Goal: Information Seeking & Learning: Learn about a topic

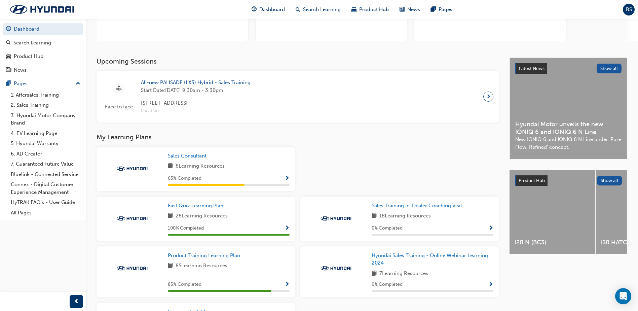
scroll to position [101, 0]
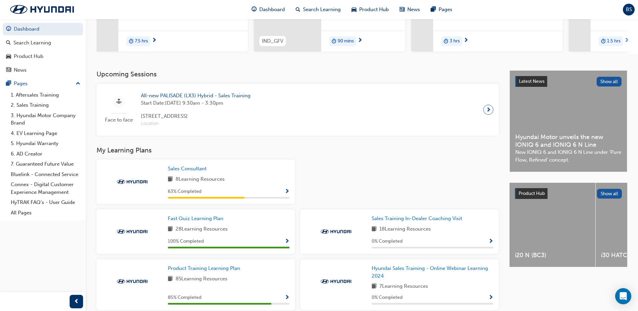
click at [259, 183] on div "8 Learning Resources" at bounding box center [229, 179] width 122 height 8
click at [284, 193] on div "63 % Completed" at bounding box center [229, 191] width 122 height 8
click at [290, 195] on div "Sales Consultant 8 Learning Resources 63 % Completed" at bounding box center [196, 181] width 198 height 44
click at [287, 194] on span "Show Progress" at bounding box center [287, 192] width 5 height 6
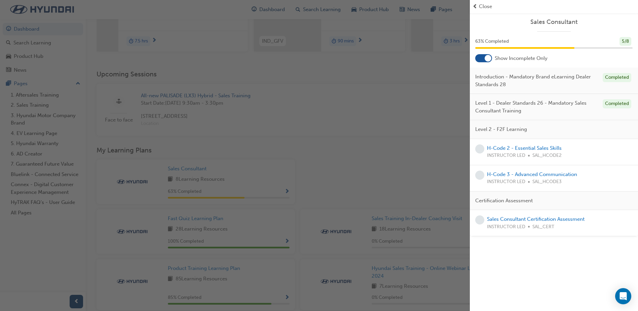
click at [485, 6] on span "Close" at bounding box center [485, 7] width 13 height 8
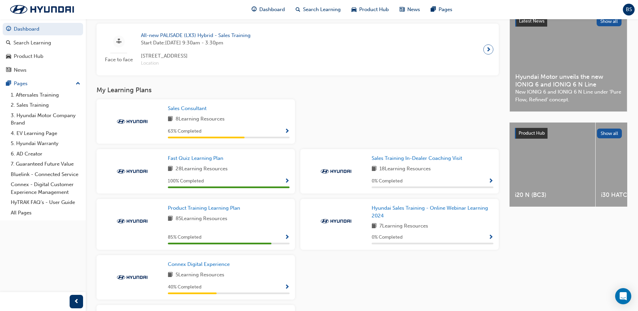
scroll to position [168, 0]
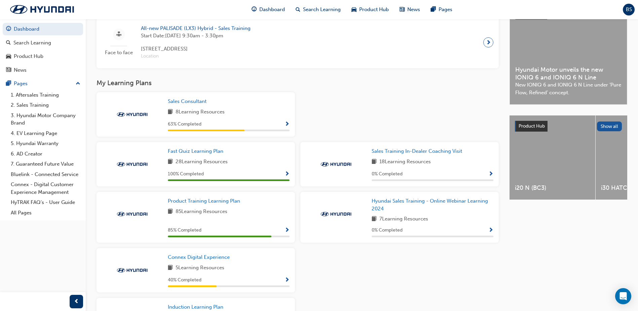
click at [492, 231] on span "Show Progress" at bounding box center [490, 230] width 5 height 6
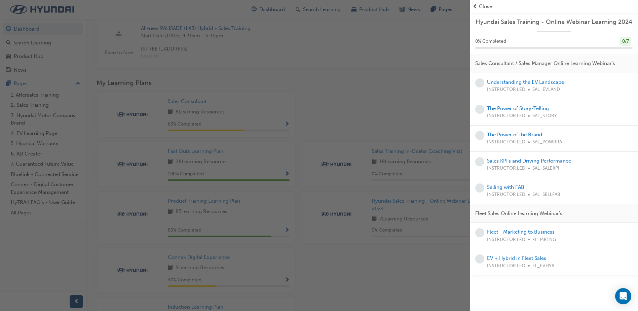
click at [484, 8] on span "Close" at bounding box center [485, 7] width 13 height 8
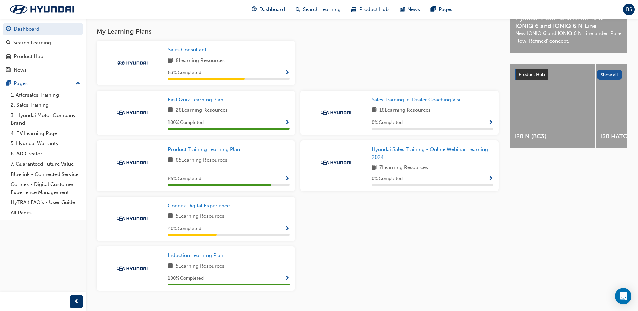
scroll to position [235, 0]
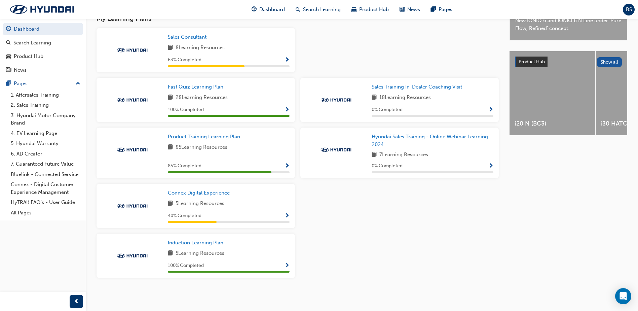
click at [286, 263] on span "Show Progress" at bounding box center [287, 266] width 5 height 6
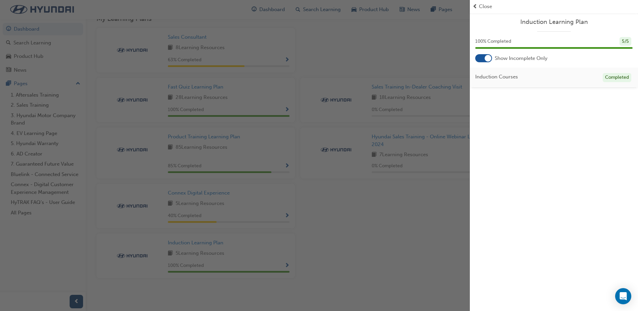
click at [484, 8] on span "Close" at bounding box center [485, 7] width 13 height 8
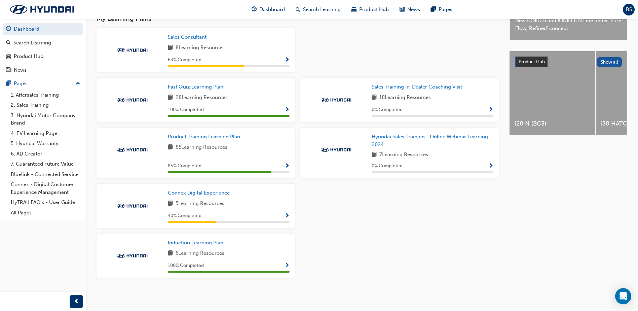
click at [285, 218] on span "Show Progress" at bounding box center [287, 216] width 5 height 6
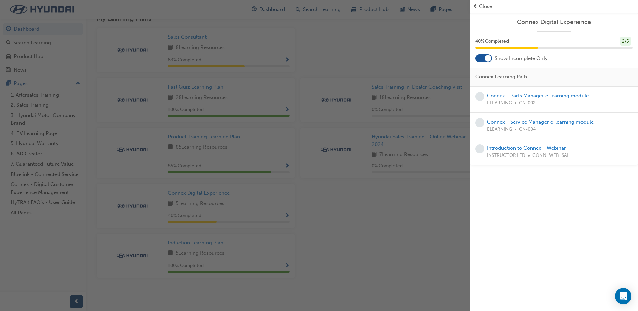
click at [485, 7] on span "Close" at bounding box center [485, 7] width 13 height 8
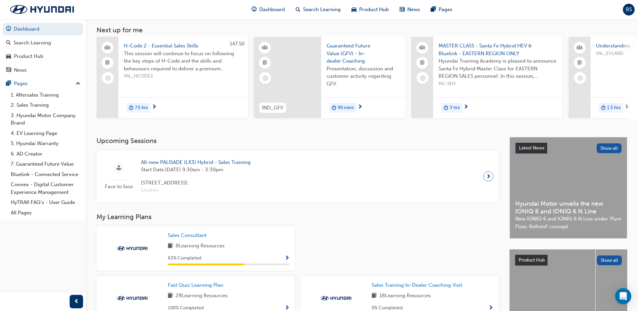
scroll to position [33, 0]
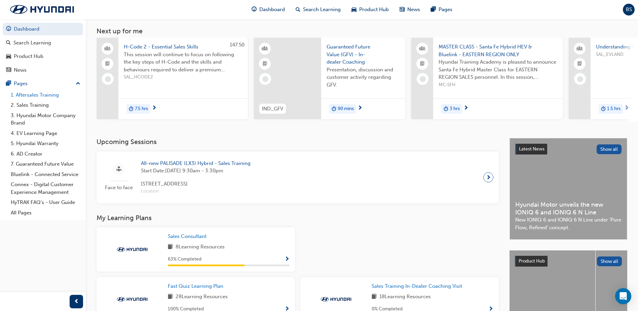
click at [36, 94] on link "1. Aftersales Training" at bounding box center [45, 95] width 75 height 10
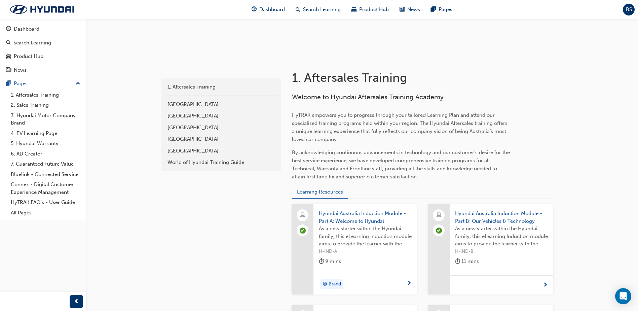
scroll to position [67, 0]
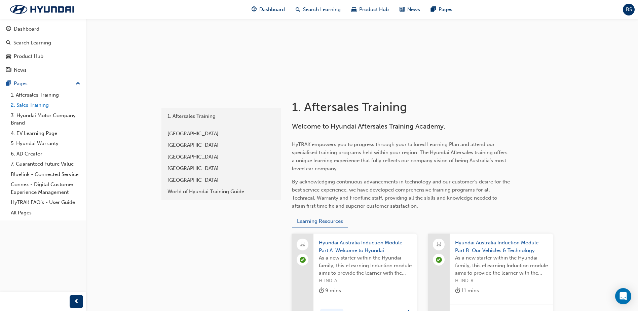
click at [37, 104] on link "2. Sales Training" at bounding box center [45, 105] width 75 height 10
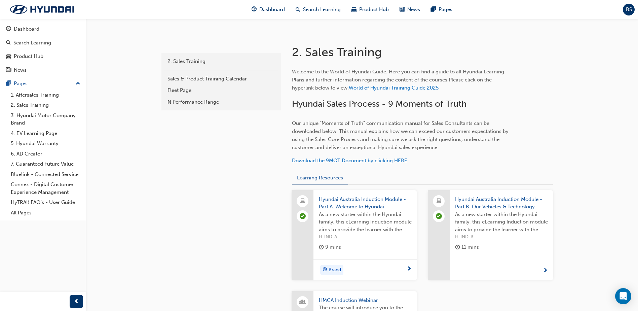
scroll to position [101, 0]
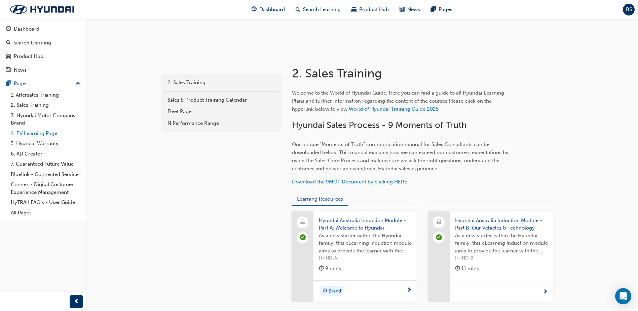
click at [44, 133] on link "4. EV Learning Page" at bounding box center [45, 133] width 75 height 10
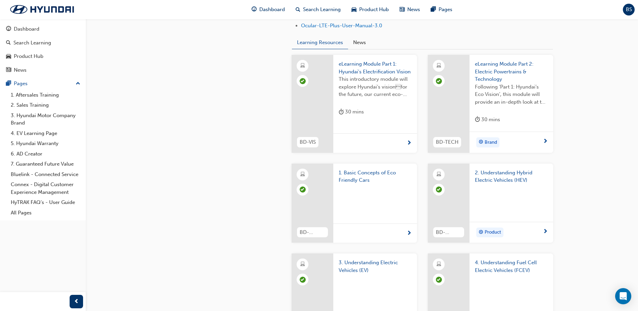
scroll to position [505, 0]
click at [38, 114] on link "3. Hyundai Motor Company Brand" at bounding box center [45, 119] width 75 height 18
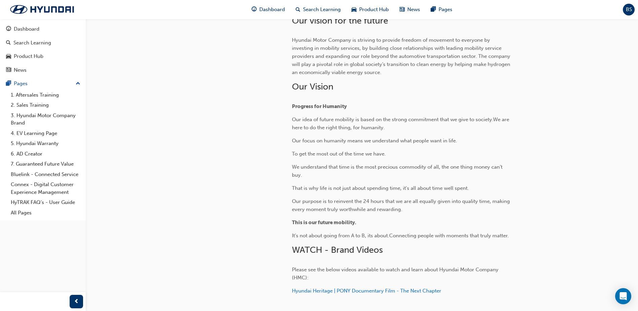
scroll to position [225, 0]
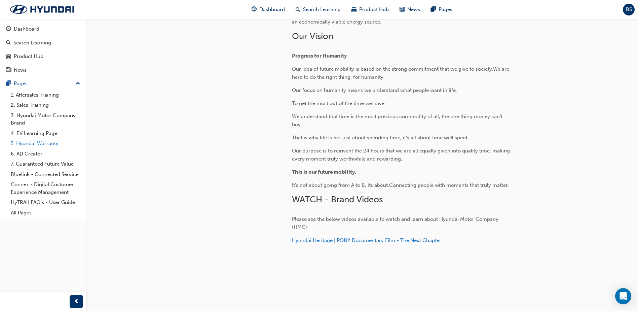
click at [36, 145] on link "5. Hyundai Warranty" at bounding box center [45, 143] width 75 height 10
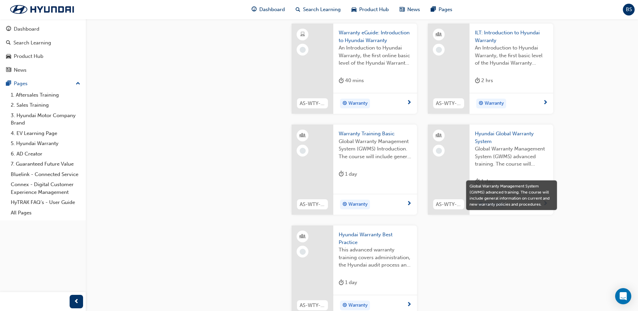
scroll to position [404, 0]
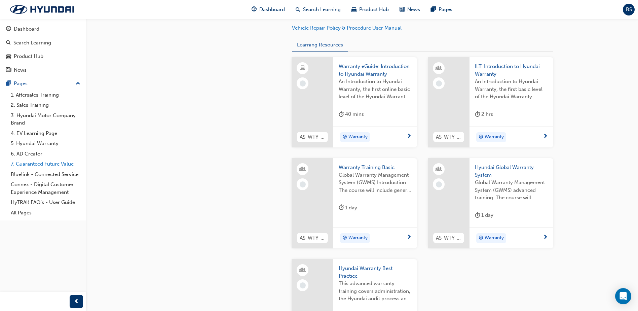
click at [56, 162] on link "7. Guaranteed Future Value" at bounding box center [45, 164] width 75 height 10
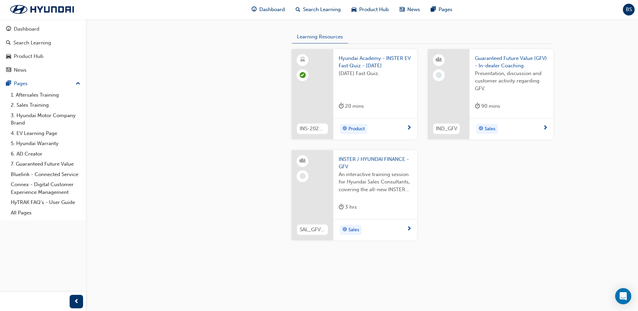
scroll to position [471, 0]
click at [46, 184] on link "Connex - Digital Customer Experience Management" at bounding box center [45, 188] width 75 height 18
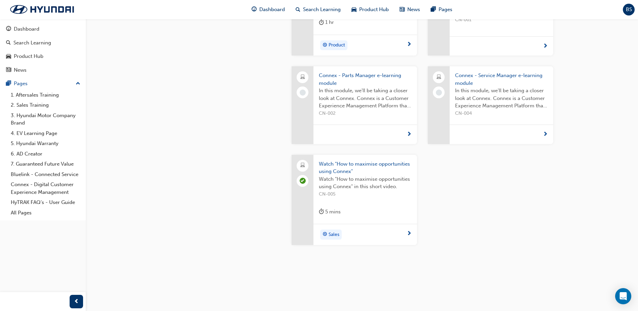
scroll to position [492, 0]
